Goal: Information Seeking & Learning: Learn about a topic

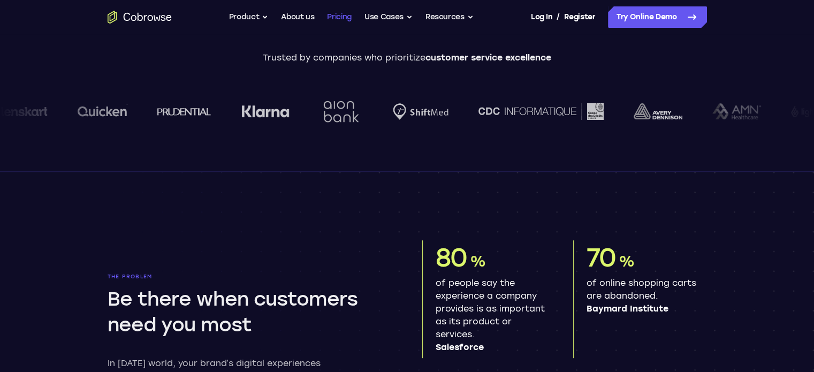
click at [327, 19] on link "Pricing" at bounding box center [339, 16] width 25 height 21
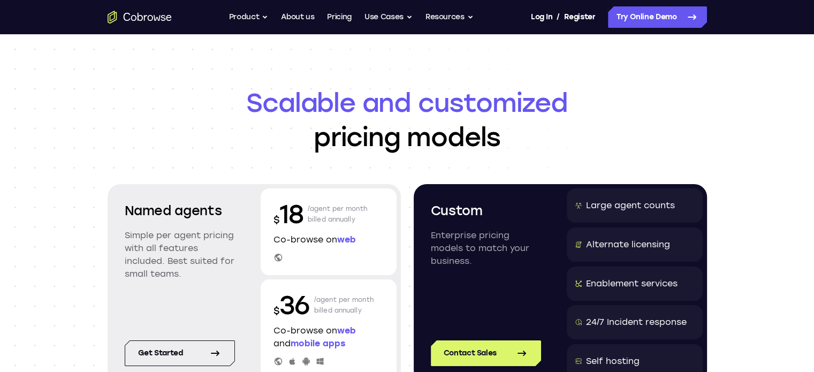
click at [347, 236] on span "web" at bounding box center [346, 239] width 19 height 10
click at [269, 231] on div "$ 18 /agent per month billed annually Co-browse on web" at bounding box center [329, 231] width 136 height 87
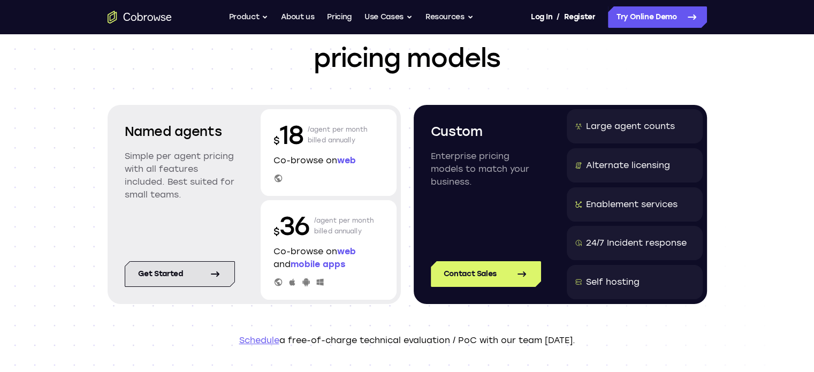
scroll to position [81, 0]
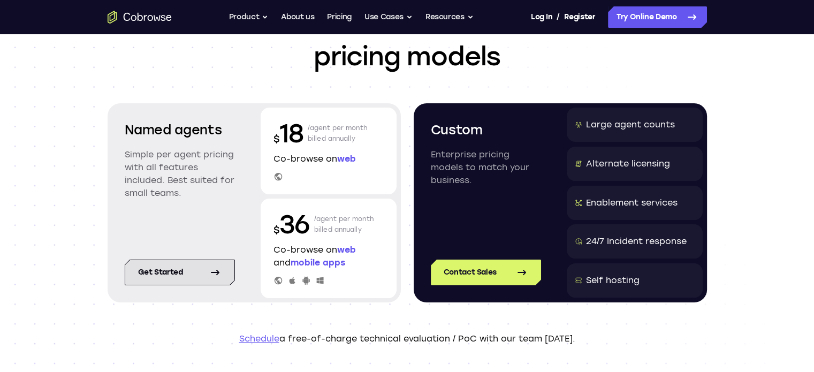
click at [147, 269] on link "Get started" at bounding box center [180, 272] width 110 height 26
click at [282, 132] on p "$ 18" at bounding box center [288, 133] width 30 height 34
click at [279, 177] on icon at bounding box center [278, 177] width 10 height 10
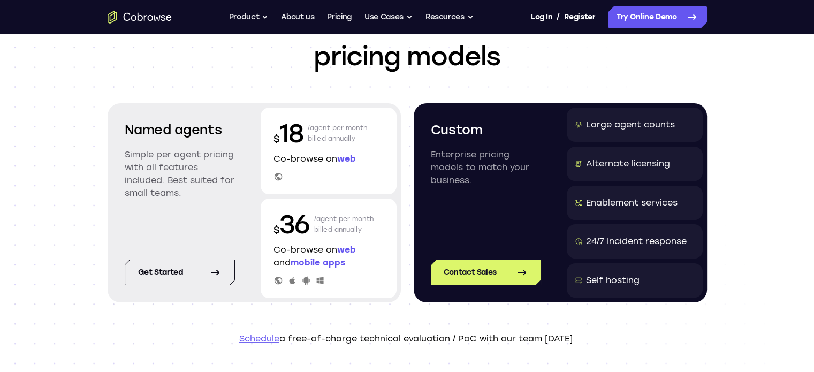
click at [293, 283] on icon at bounding box center [292, 280] width 6 height 7
click at [349, 154] on span "web" at bounding box center [346, 159] width 19 height 10
click at [226, 14] on div "Go back Powerful, Flexible and Trustworthy. Avoid all extra friction for both A…" at bounding box center [407, 16] width 685 height 21
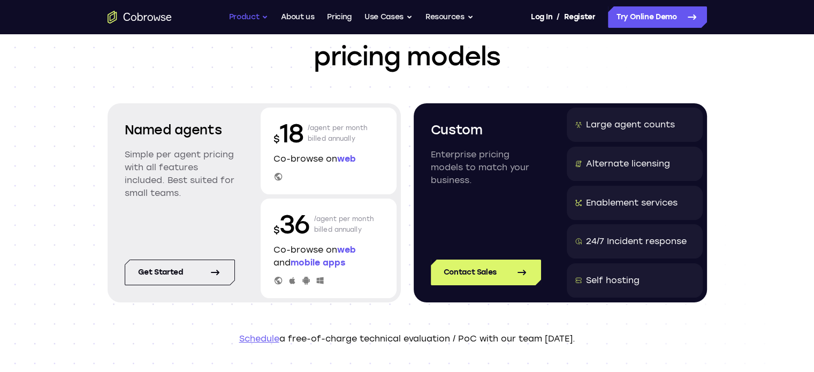
click at [233, 14] on button "Product" at bounding box center [249, 16] width 40 height 21
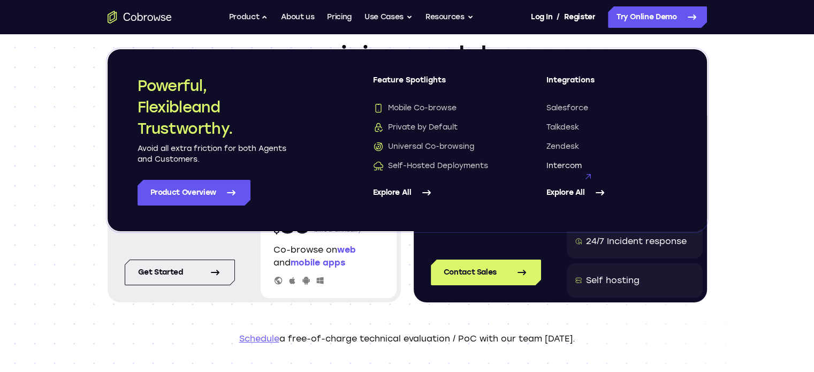
click at [570, 164] on span "Intercom" at bounding box center [563, 166] width 35 height 11
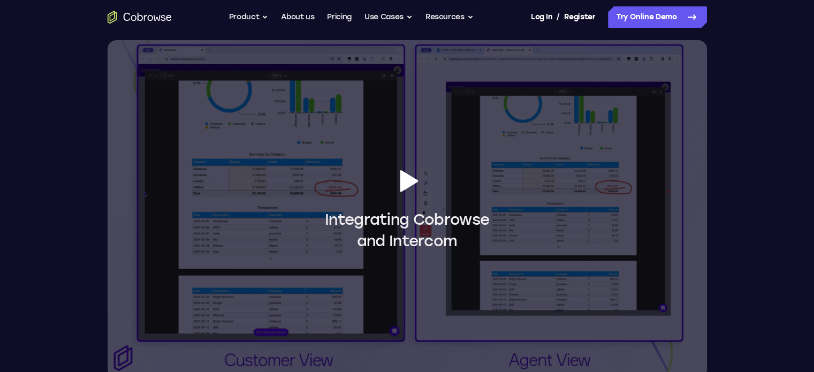
scroll to position [911, 0]
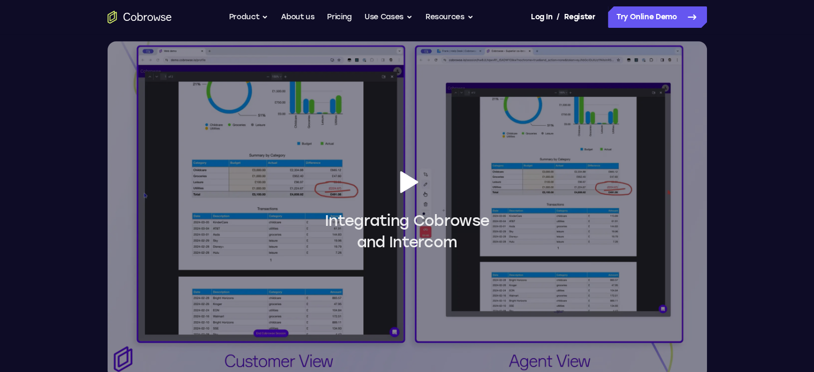
click at [402, 191] on icon at bounding box center [409, 182] width 18 height 22
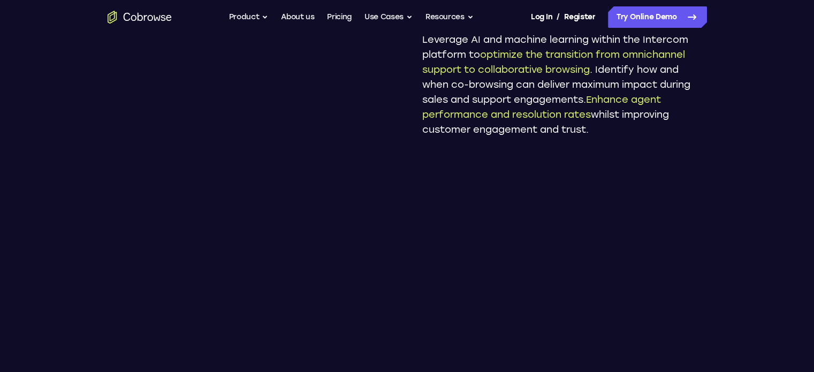
scroll to position [746, 0]
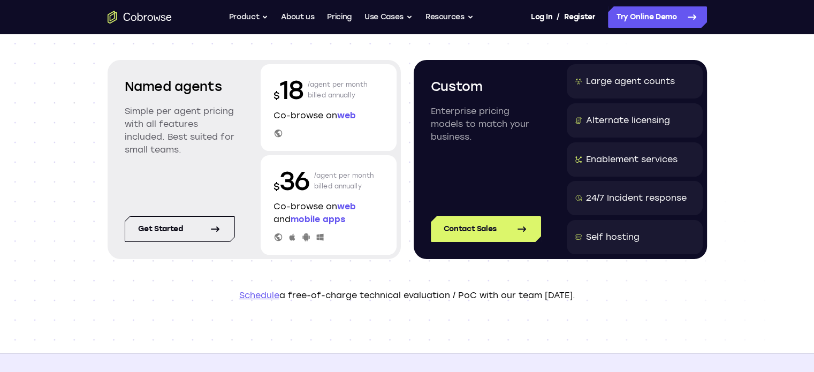
scroll to position [125, 0]
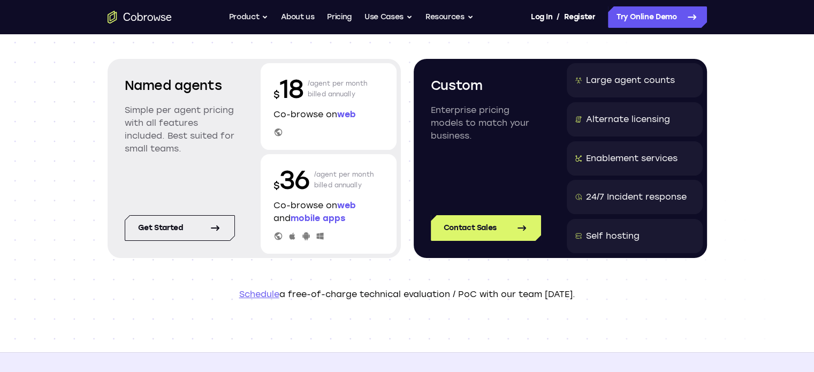
click at [333, 200] on p "Co-browse on web and mobile apps" at bounding box center [328, 212] width 110 height 26
click at [294, 183] on p "$ 36" at bounding box center [291, 180] width 36 height 34
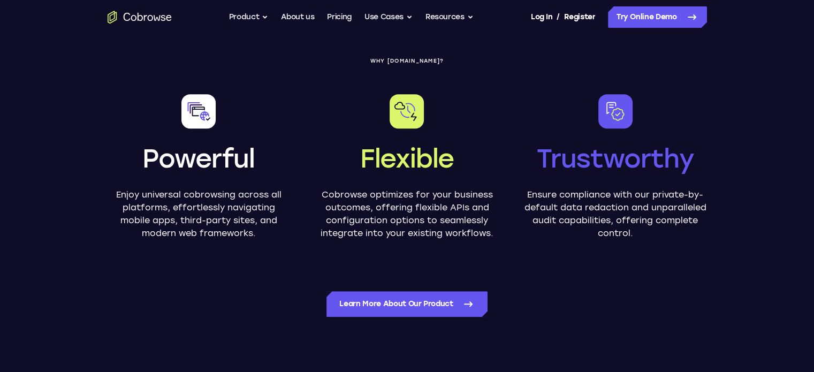
scroll to position [566, 0]
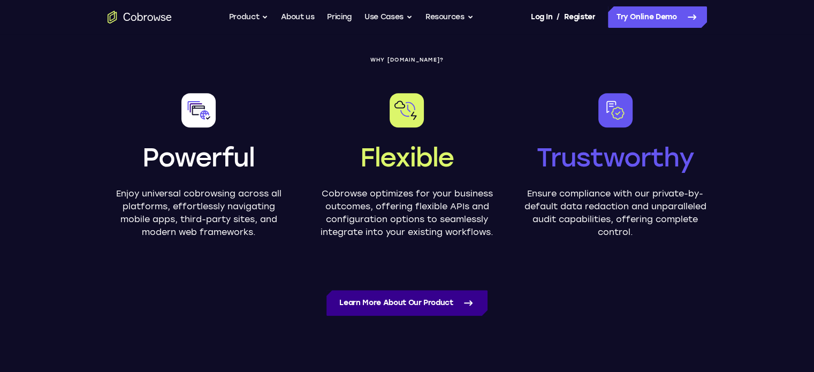
click at [395, 305] on link "Learn more about our product" at bounding box center [406, 303] width 161 height 26
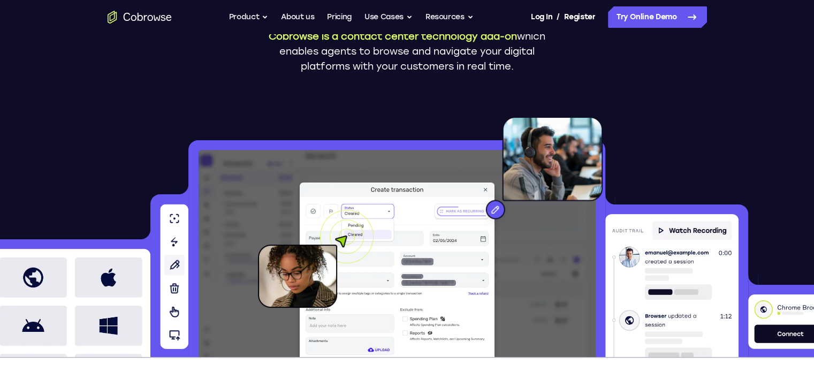
scroll to position [175, 0]
